Goal: Information Seeking & Learning: Find specific fact

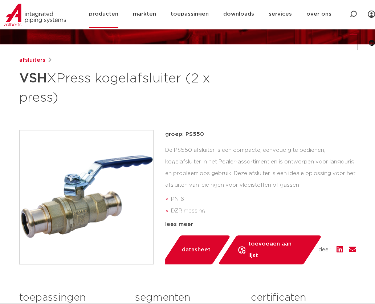
click at [354, 17] on icon at bounding box center [353, 14] width 7 height 7
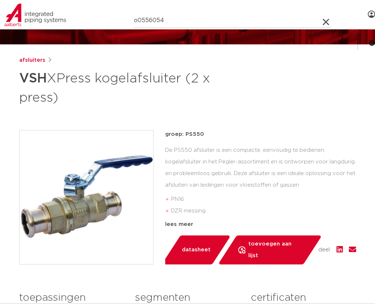
type input "o0556054"
click button "Zoeken" at bounding box center [0, 0] width 0 height 0
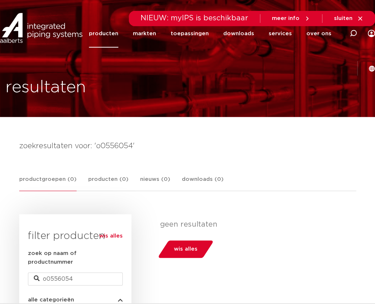
click at [99, 146] on h4 "zoekresultaten voor: 'o0556054'" at bounding box center [187, 146] width 337 height 12
click at [350, 34] on div at bounding box center [353, 33] width 29 height 55
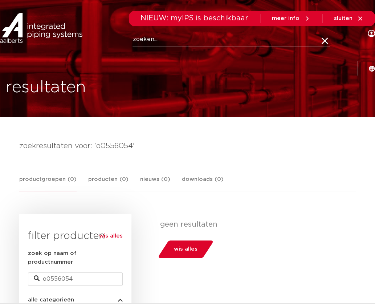
click at [160, 43] on input "Zoeken" at bounding box center [232, 39] width 198 height 15
type input "6"
type input "6054"
click button "Zoeken" at bounding box center [0, 0] width 0 height 0
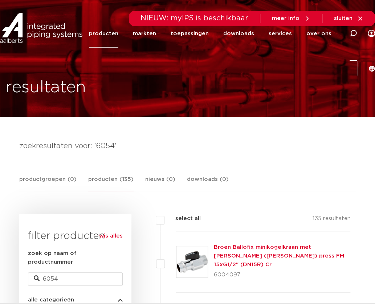
click at [352, 35] on icon at bounding box center [353, 33] width 9 height 9
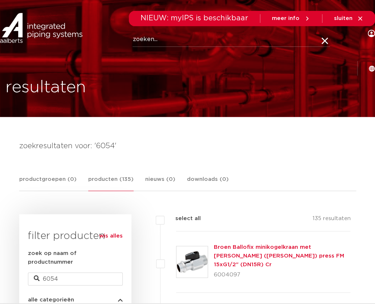
click at [151, 43] on input "Zoeken" at bounding box center [232, 39] width 198 height 15
type input "0556054"
click button "Zoeken" at bounding box center [0, 0] width 0 height 0
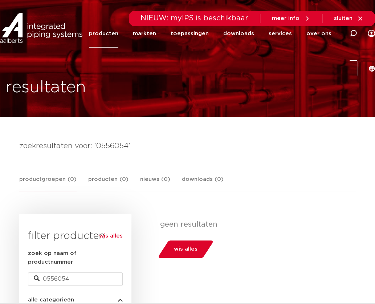
click at [350, 33] on icon at bounding box center [353, 33] width 7 height 7
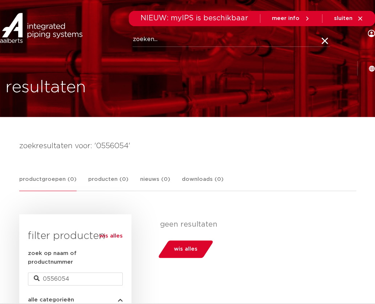
click at [156, 42] on input "Zoeken" at bounding box center [232, 39] width 198 height 15
